Goal: Information Seeking & Learning: Learn about a topic

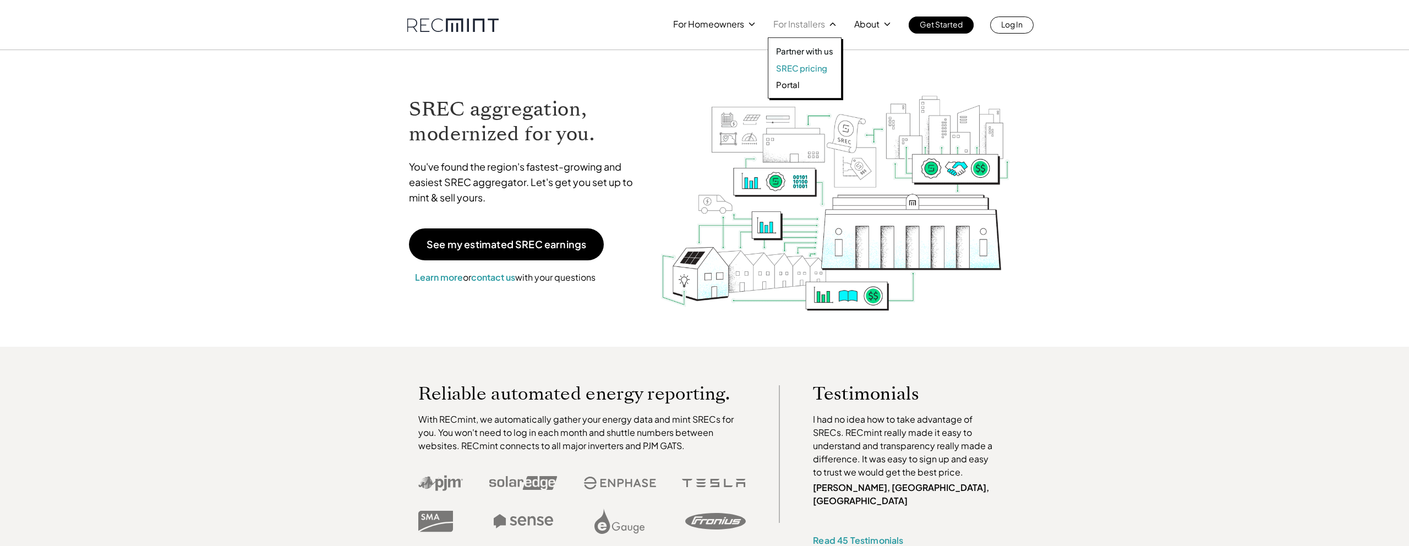
click at [516, 70] on p "SREC pricing" at bounding box center [801, 68] width 51 height 11
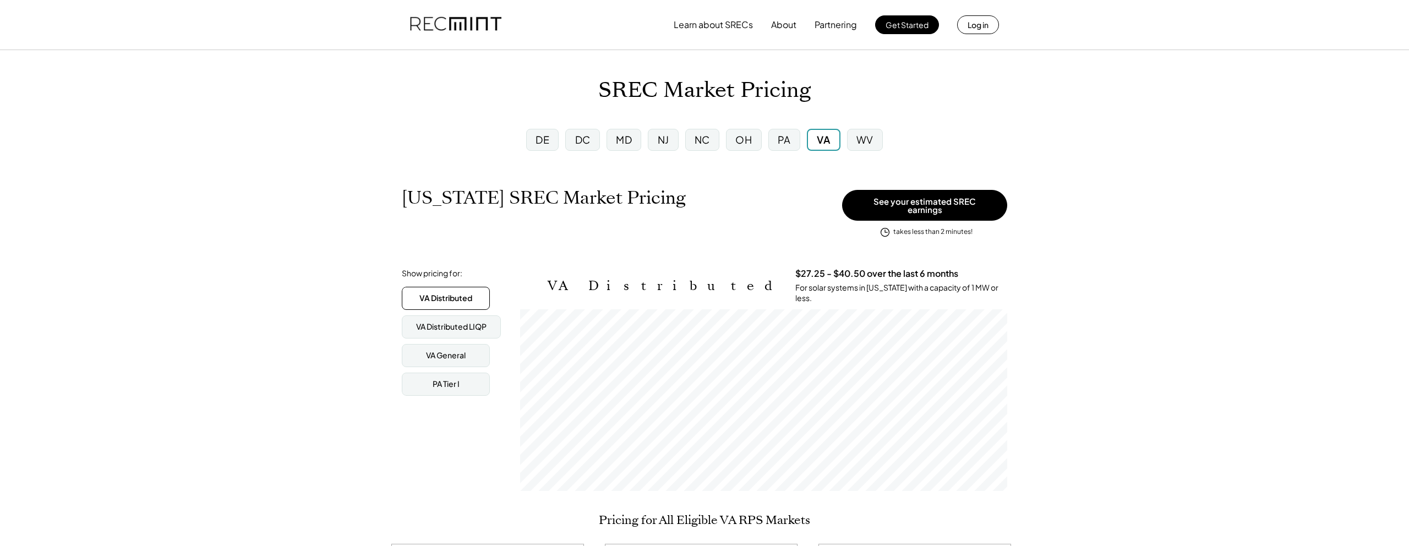
scroll to position [182, 487]
click at [449, 321] on div "VA Distributed LIQP" at bounding box center [451, 326] width 70 height 11
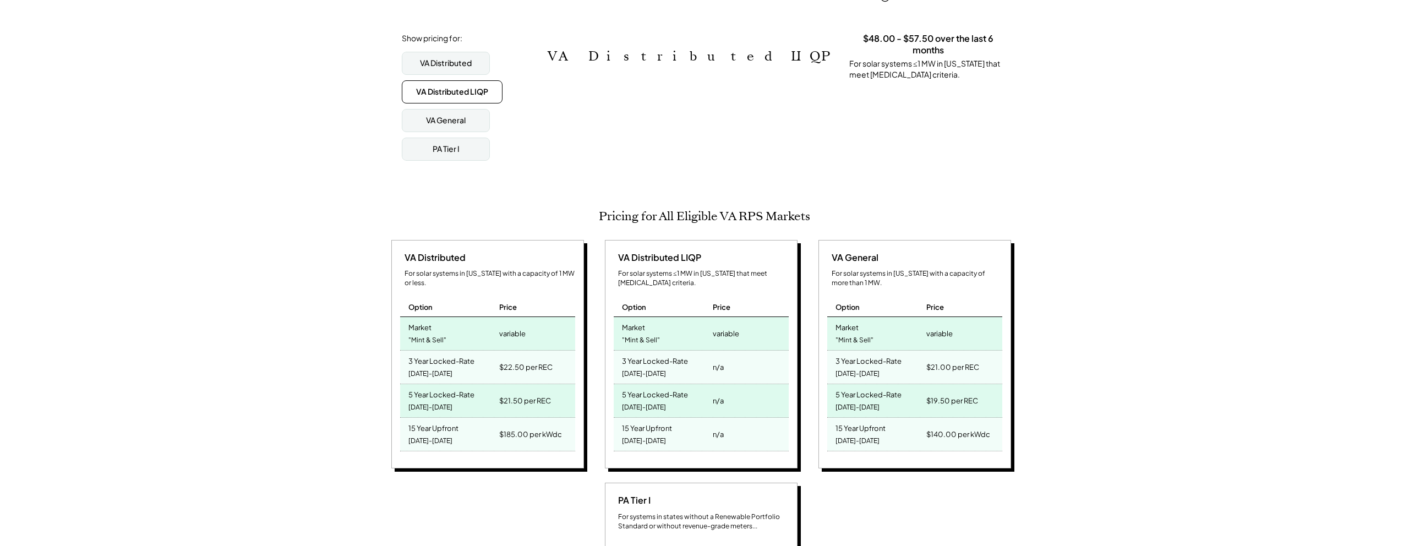
scroll to position [239, 0]
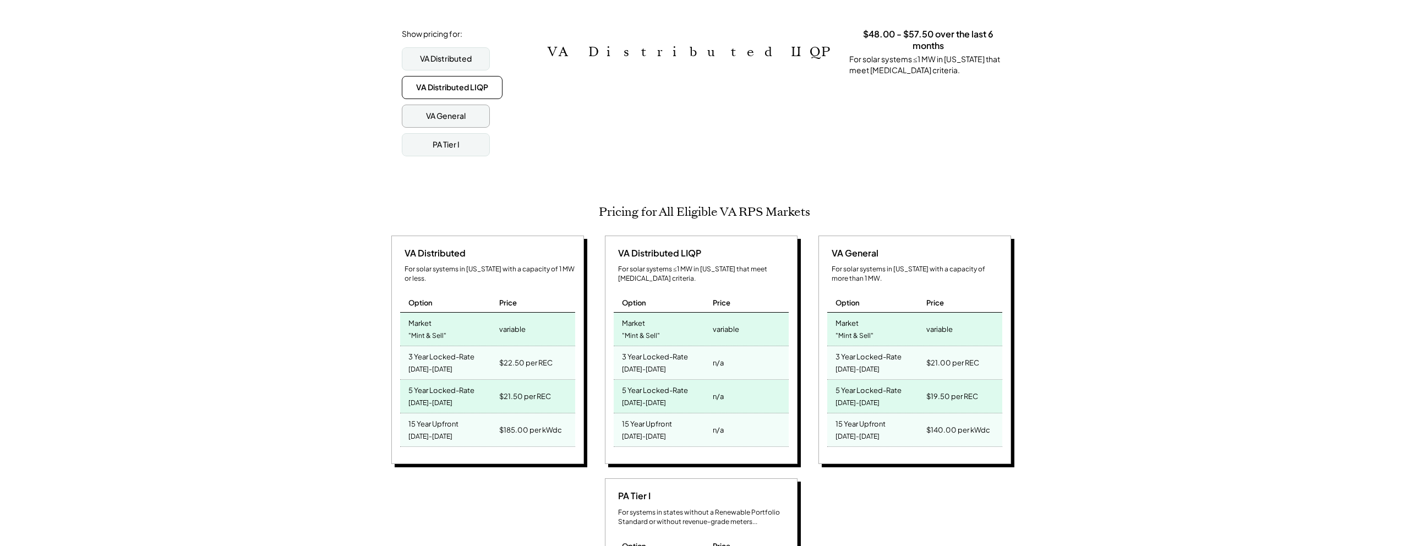
click at [443, 113] on div "VA General" at bounding box center [446, 116] width 40 height 11
click at [449, 47] on div "VA Distributed" at bounding box center [446, 58] width 88 height 23
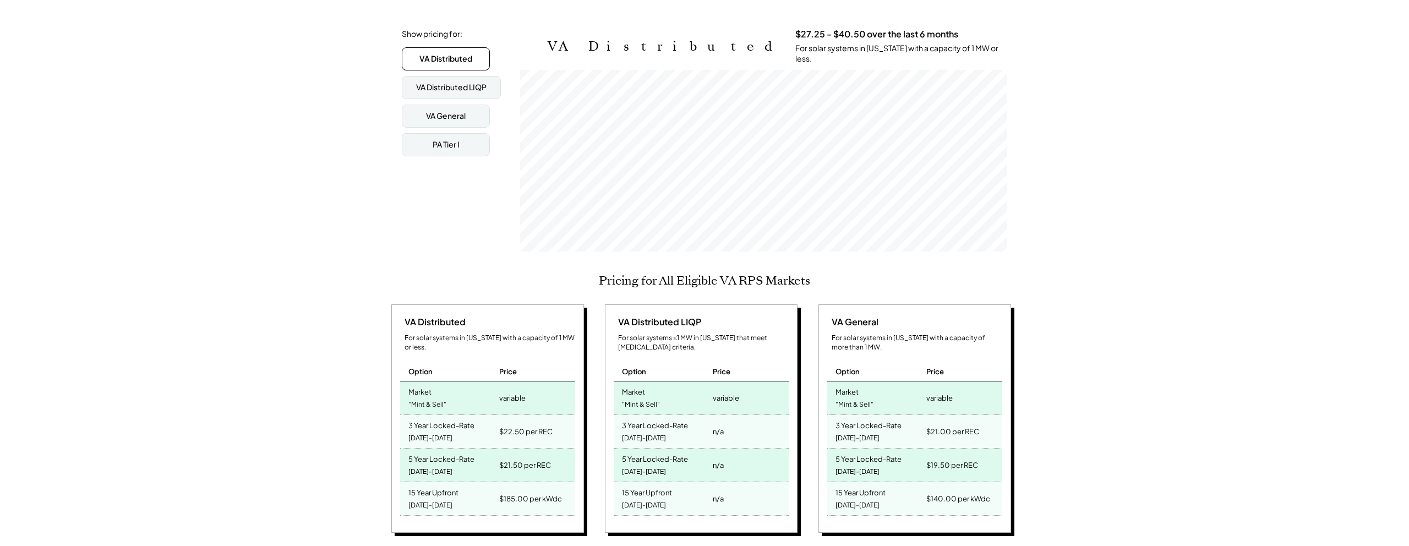
scroll to position [182, 487]
click at [428, 143] on div "PA Tier I" at bounding box center [446, 144] width 88 height 23
click at [465, 53] on div "VA Distributed" at bounding box center [446, 58] width 52 height 11
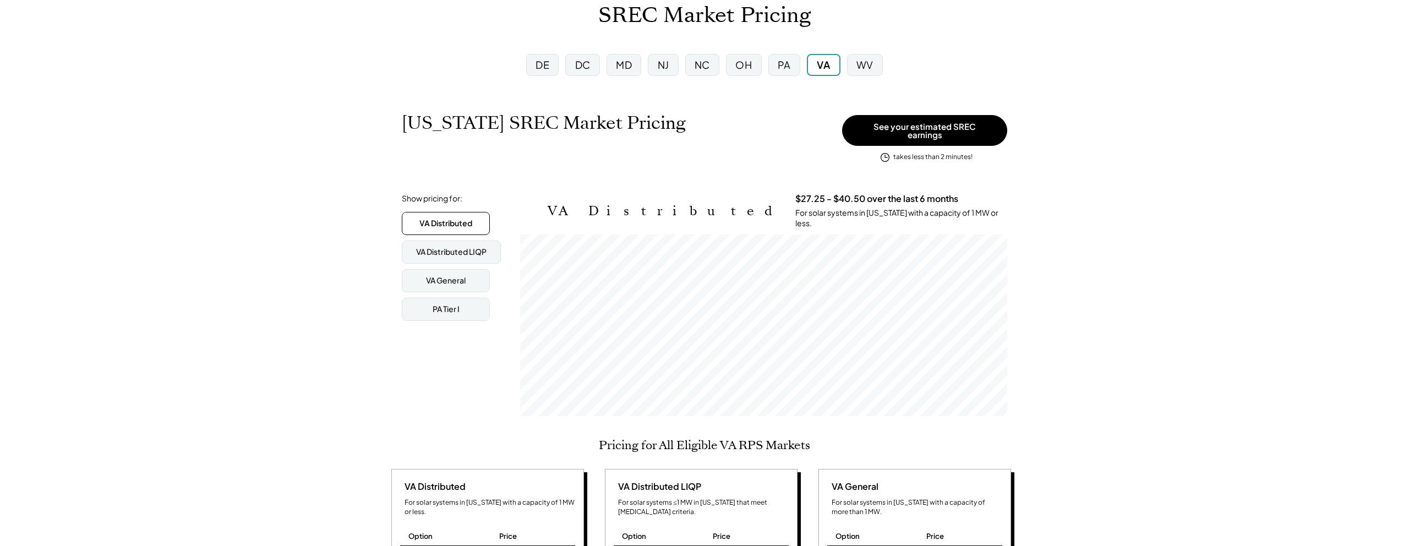
scroll to position [72, 0]
